Goal: Communication & Community: Connect with others

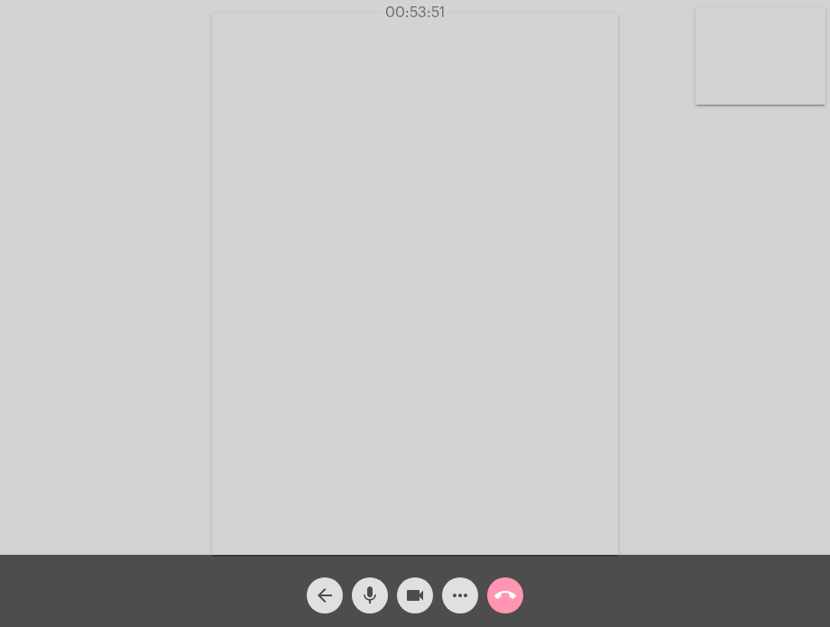
drag, startPoint x: 0, startPoint y: 0, endPoint x: 501, endPoint y: 584, distance: 769.0
click at [501, 585] on mat-icon "call_end" at bounding box center [505, 596] width 22 height 22
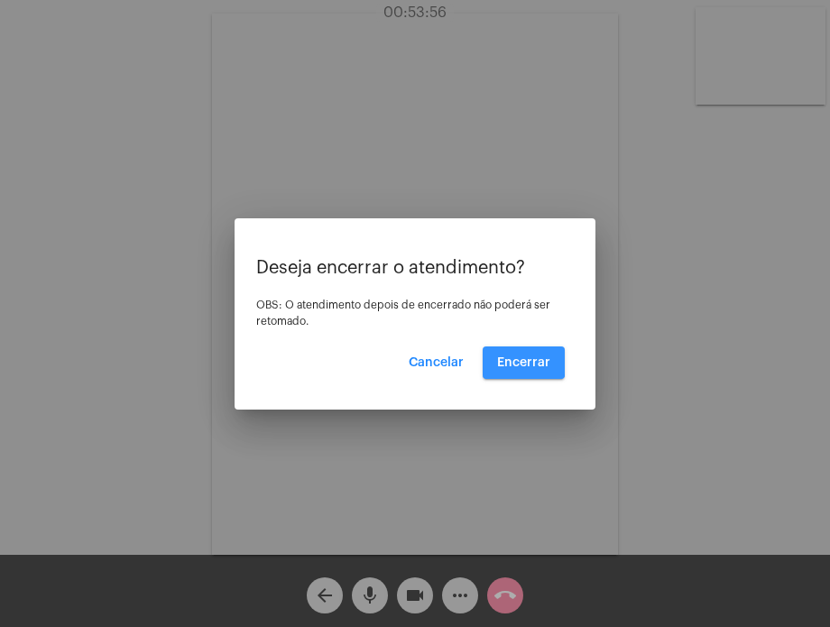
click at [508, 359] on span "Encerrar" at bounding box center [523, 362] width 53 height 13
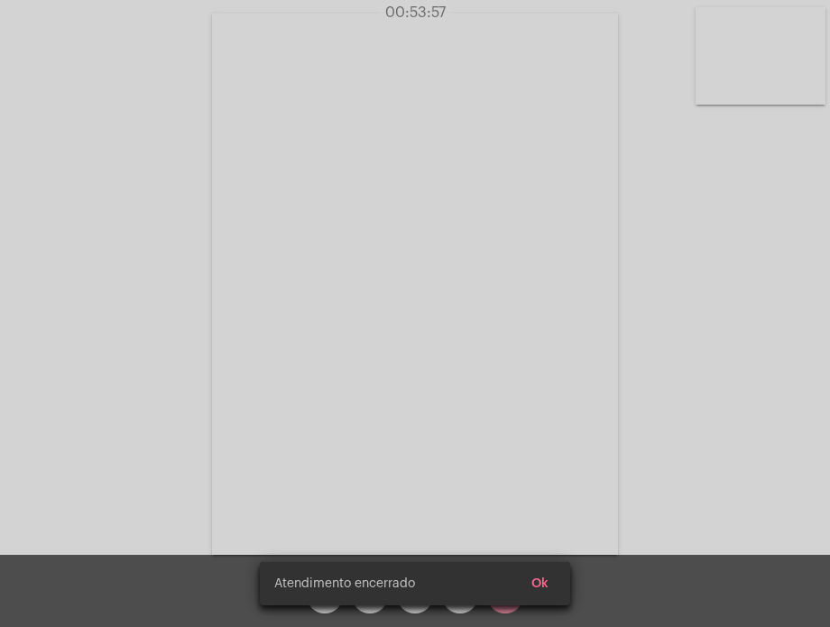
click at [508, 359] on video at bounding box center [415, 284] width 406 height 541
click at [508, 359] on div "Acessando Câmera e Microfone..." at bounding box center [415, 282] width 826 height 555
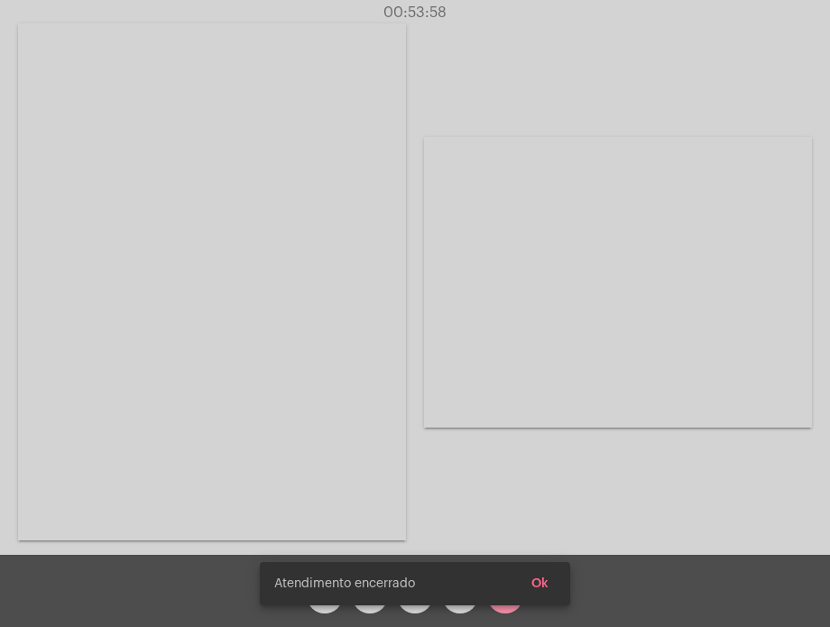
click at [508, 359] on div "Acessando Câmera e Microfone..." at bounding box center [415, 280] width 826 height 555
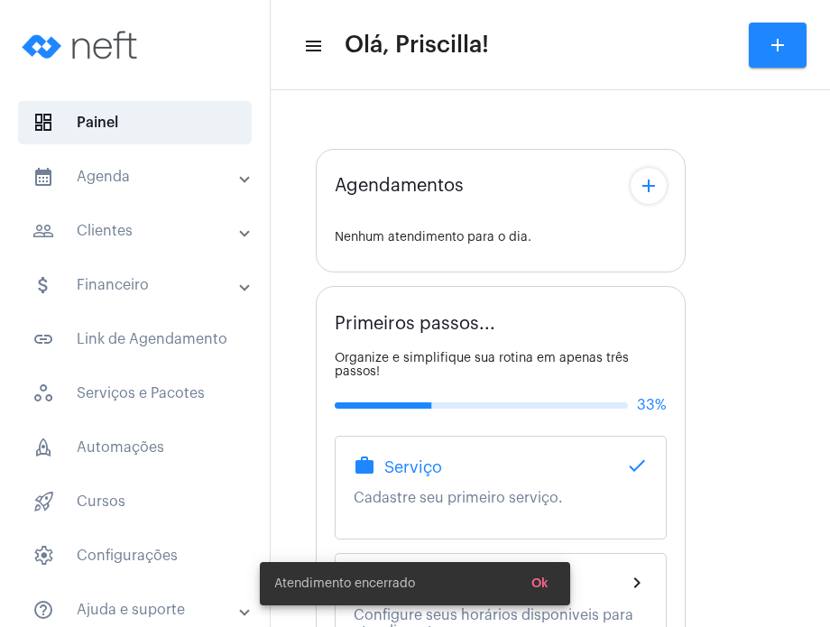
type input "[URL][DOMAIN_NAME][PERSON_NAME][PERSON_NAME]"
